Goal: Information Seeking & Learning: Learn about a topic

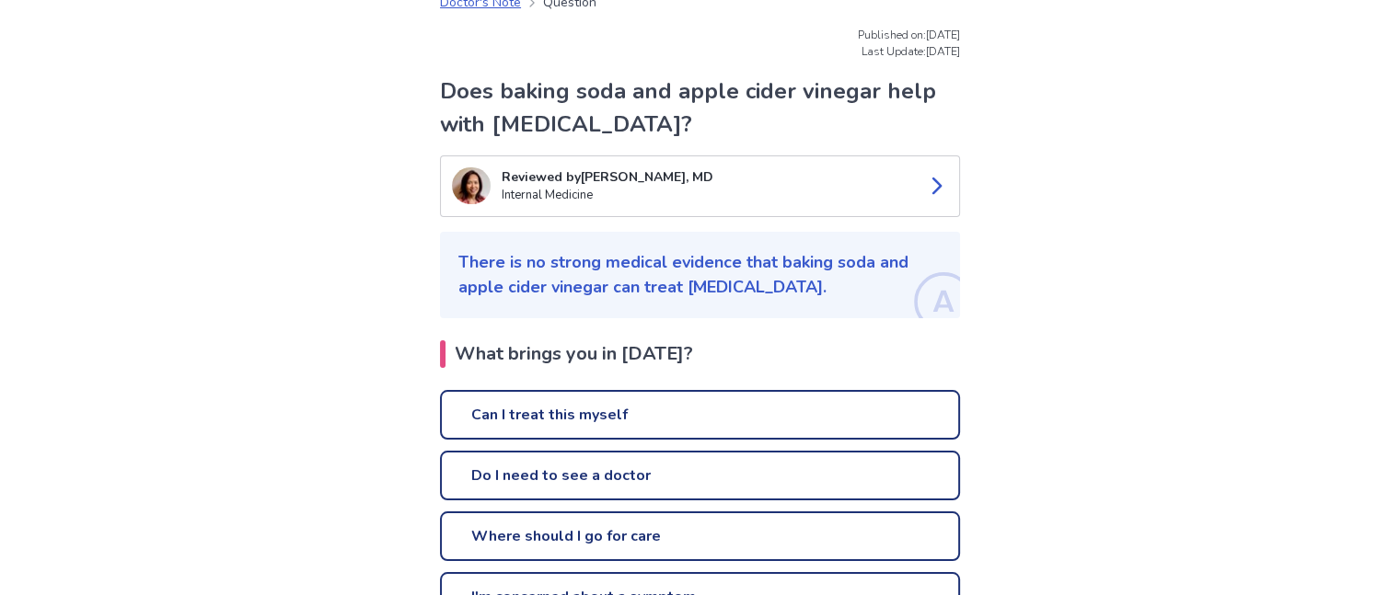
scroll to position [52, 0]
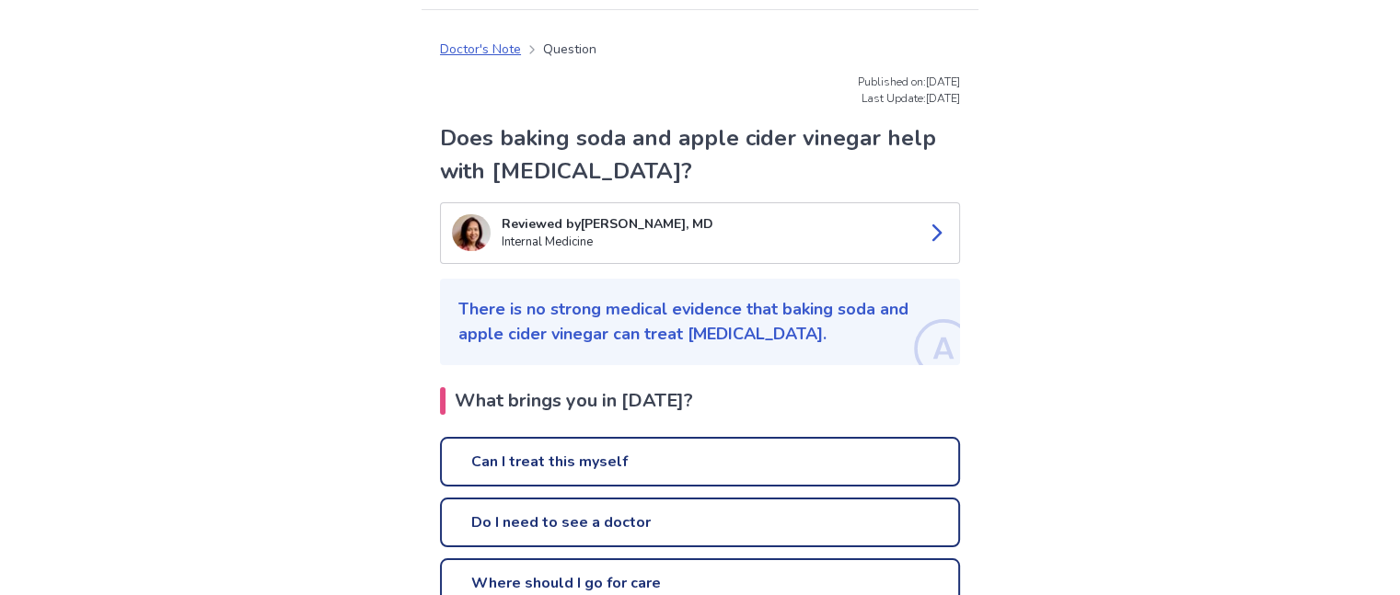
click at [526, 226] on p "Reviewed by [PERSON_NAME], MD" at bounding box center [706, 223] width 409 height 19
click at [590, 459] on link "Can I treat this myself" at bounding box center [700, 462] width 520 height 50
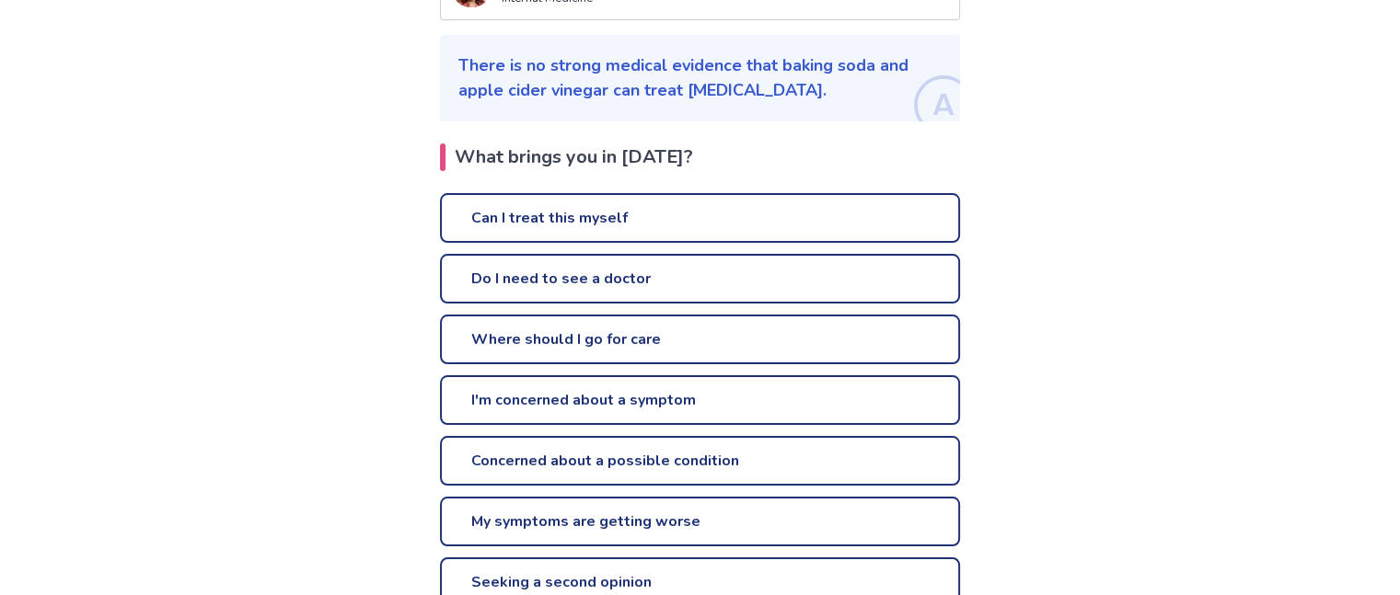
scroll to position [328, 0]
